Goal: Task Accomplishment & Management: Use online tool/utility

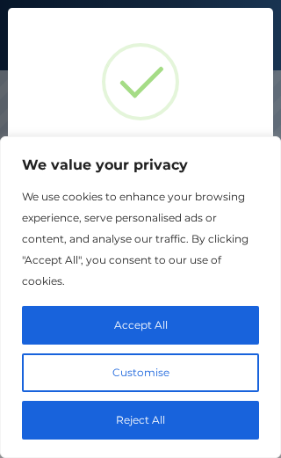
scroll to position [200, 0]
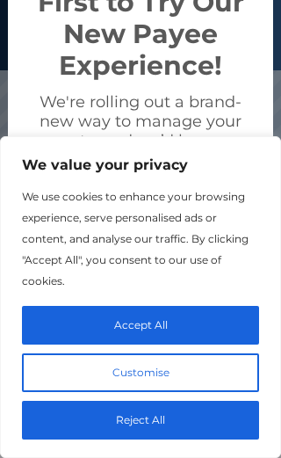
click at [67, 324] on button "Accept All" at bounding box center [140, 325] width 237 height 39
checkbox input "true"
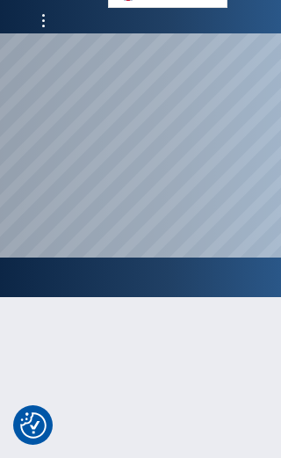
scroll to position [0, 0]
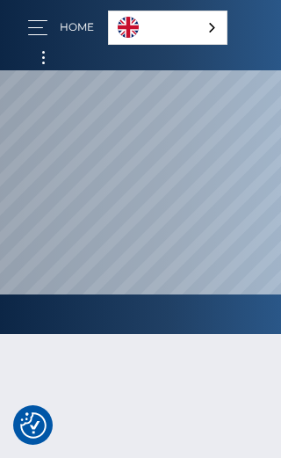
click at [30, 25] on button "button" at bounding box center [43, 28] width 33 height 24
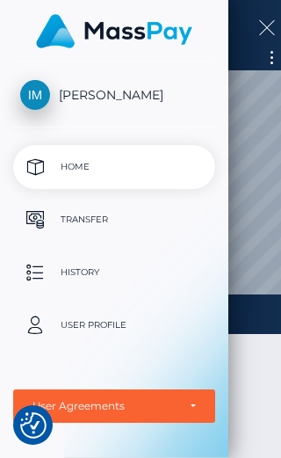
click at [69, 217] on p "Transfer" at bounding box center [114, 220] width 188 height 26
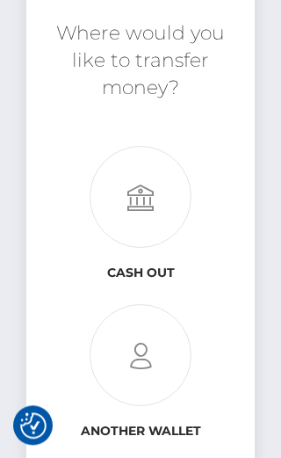
scroll to position [298, 0]
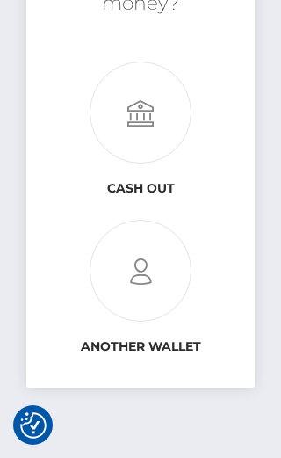
click at [117, 271] on icon at bounding box center [140, 272] width 229 height 102
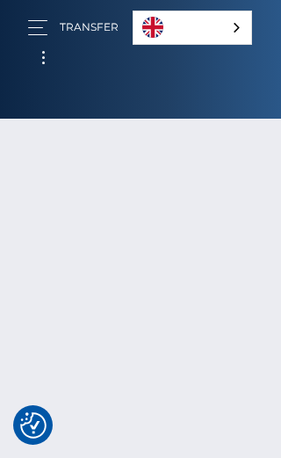
scroll to position [298, 0]
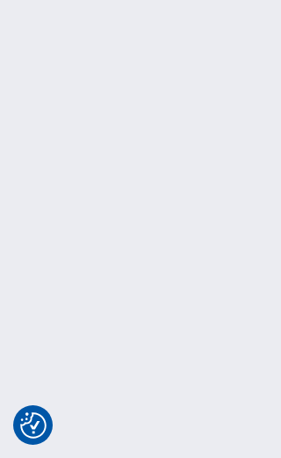
click at [125, 119] on icon at bounding box center [140, 113] width 229 height 102
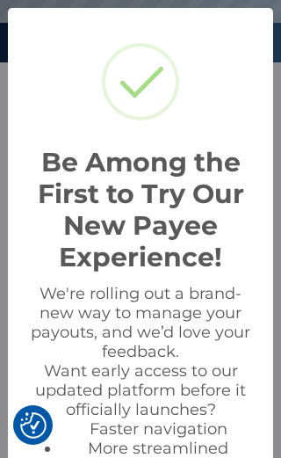
scroll to position [200, 0]
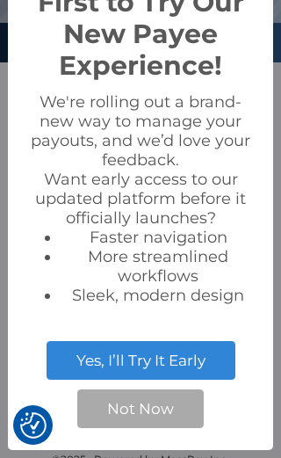
click at [106, 417] on button "Not Now" at bounding box center [140, 408] width 127 height 39
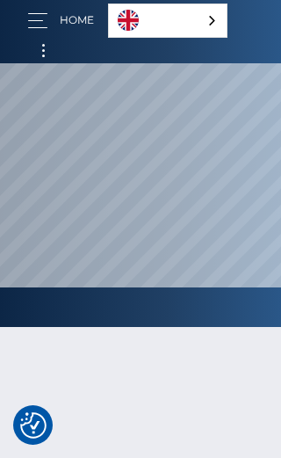
scroll to position [0, 0]
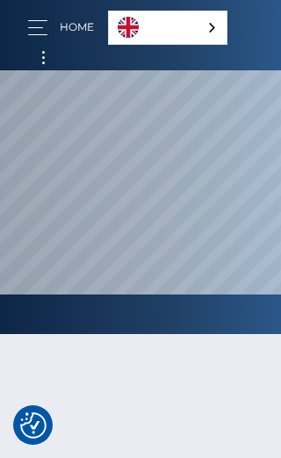
click at [33, 18] on button "button" at bounding box center [43, 28] width 33 height 24
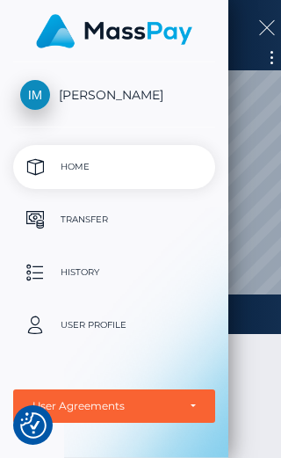
click at [50, 213] on p "Transfer" at bounding box center [114, 220] width 188 height 26
